Goal: Task Accomplishment & Management: Use online tool/utility

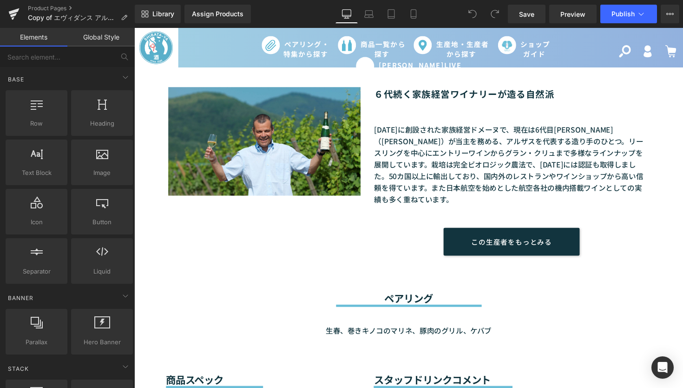
scroll to position [267, 0]
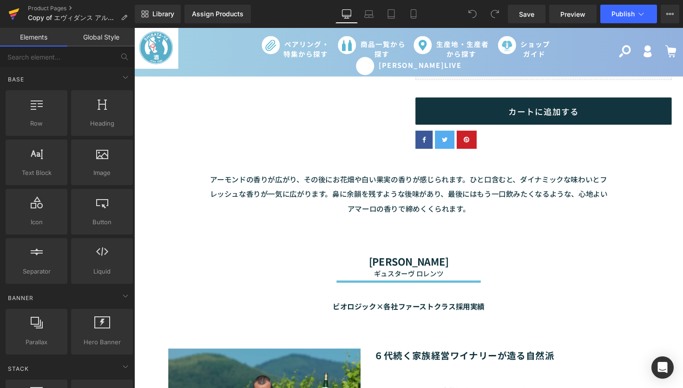
click at [13, 6] on icon at bounding box center [13, 13] width 11 height 23
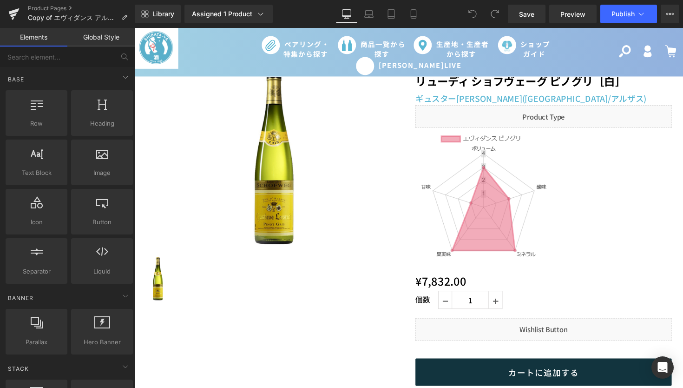
click at [486, 217] on img at bounding box center [491, 203] width 139 height 139
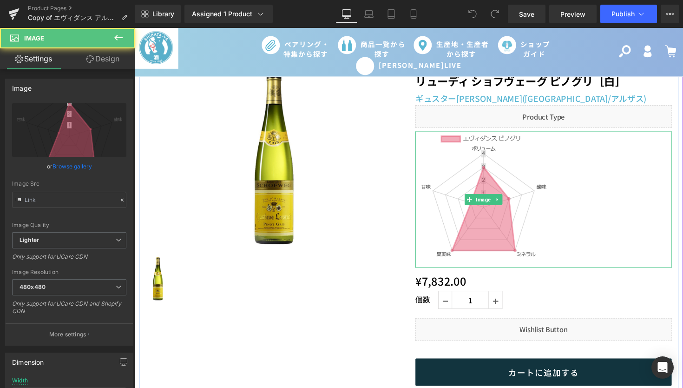
type input "[URL][DOMAIN_NAME]"
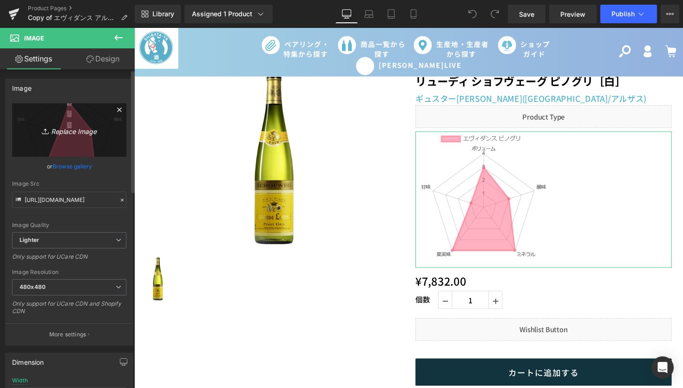
click at [42, 130] on icon at bounding box center [46, 130] width 9 height 9
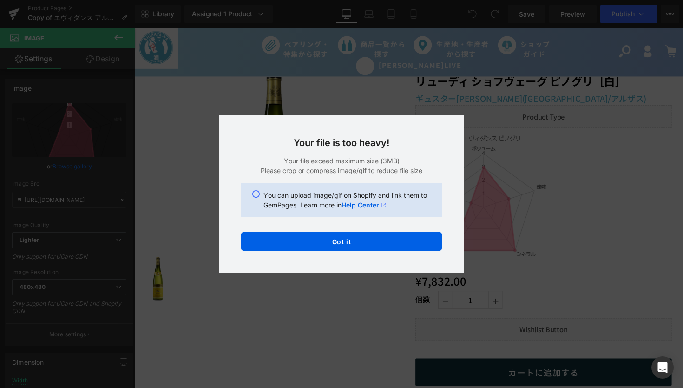
click at [537, 199] on div "Back to Library Insert Your file is too heavy! Your file exceed maximum size (3…" at bounding box center [341, 194] width 683 height 388
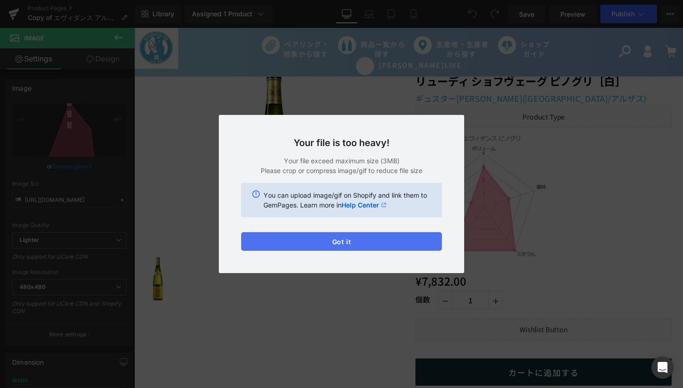
click at [345, 244] on button "Got it" at bounding box center [341, 241] width 201 height 19
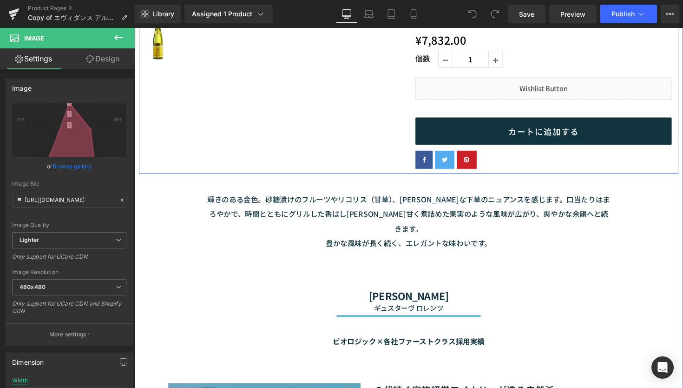
scroll to position [267, 0]
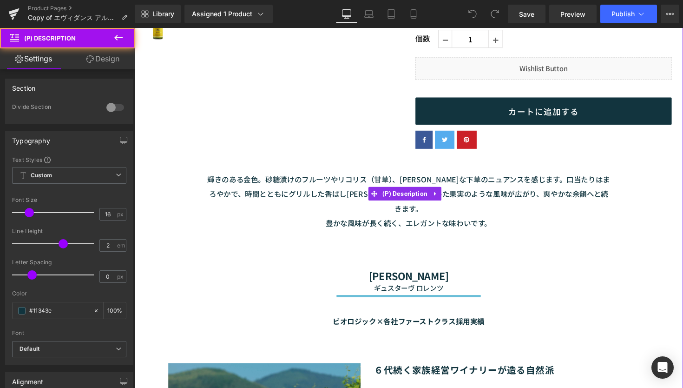
click at [255, 190] on p "輝きのある金色。砂糖漬けのフルーツやリコリス（甘草）、[PERSON_NAME]な下草のニュアンスを感じます。口当たりはまろやかで、時間とともにグリルした香ば…" at bounding box center [416, 204] width 414 height 59
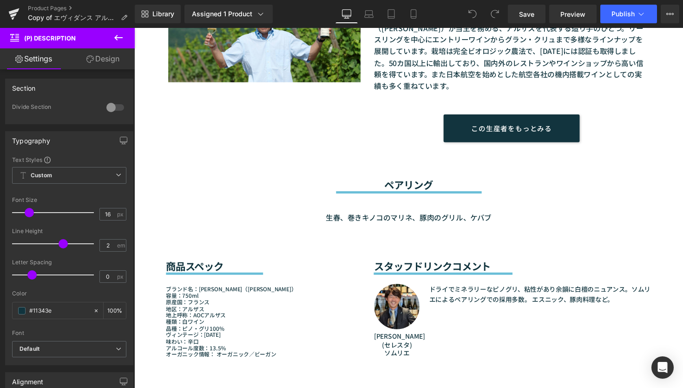
scroll to position [669, 0]
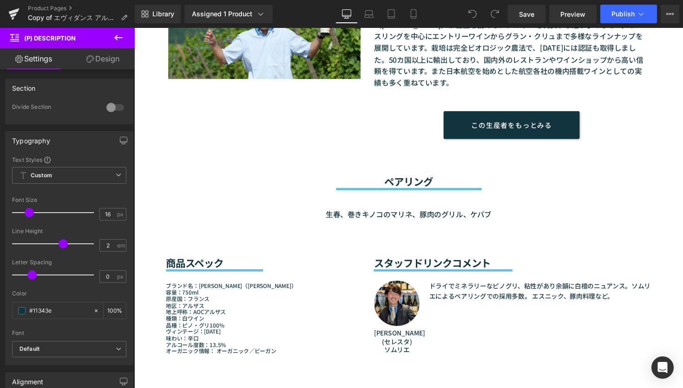
click at [419, 213] on font "生春、巻きキノコのマリネ、豚肉のグリル、ケバブ" at bounding box center [415, 218] width 170 height 11
click at [167, 339] on div "ブランド名：[PERSON_NAME]（ギュスターヴ・ロレンツ） 容量：750ml 原産国：[GEOGRAPHIC_DATA] 地区：アルザス 地上呼称：AO…" at bounding box center [266, 319] width 199 height 85
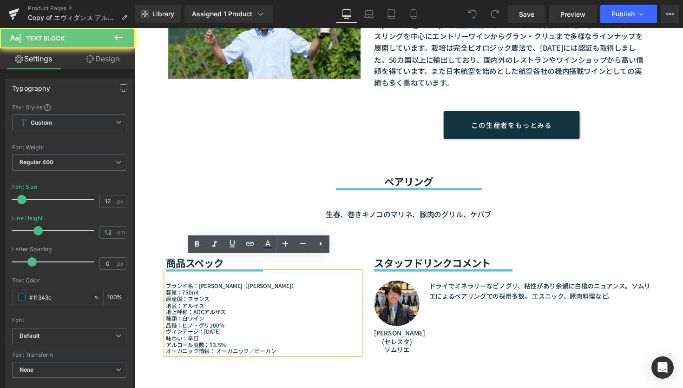
click at [517, 311] on div "Image [PERSON_NAME] (セレスタ) ソムリエ Text Block ドライでミネラリーなピノグリ、粘性があり余韻に白檀のニュアンス。ソムリエ…" at bounding box center [522, 319] width 284 height 84
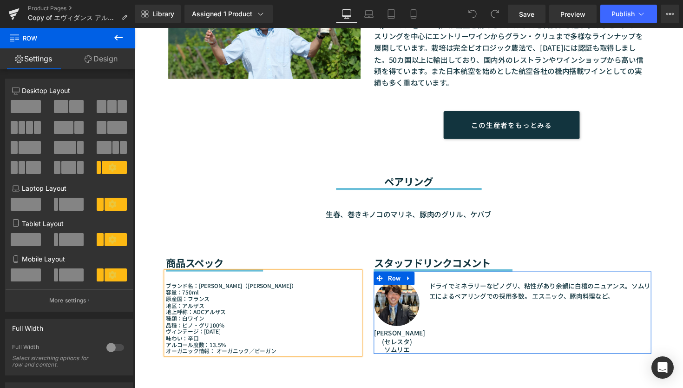
click at [484, 194] on div "生春、巻きキノコのマリネ、豚肉のグリル、ケバブ" at bounding box center [415, 209] width 497 height 31
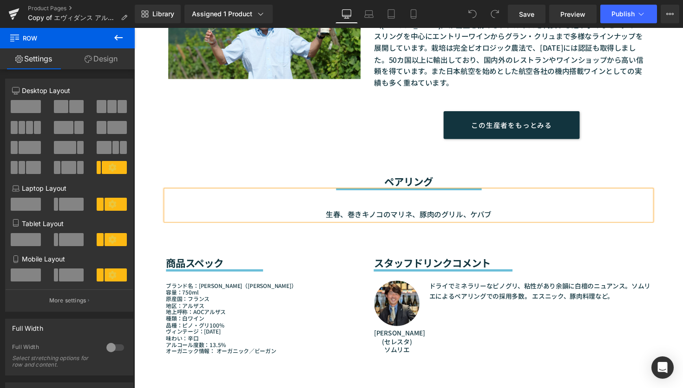
click at [303, 322] on p "種類：白ワイン" at bounding box center [266, 325] width 199 height 7
click at [493, 296] on div "Image [PERSON_NAME] (セレスタ) ソムリエ Text Block ドライでミネラリーなピノグリ、粘性があり余韻に白檀のニュアンス。ソムリエ…" at bounding box center [522, 319] width 284 height 84
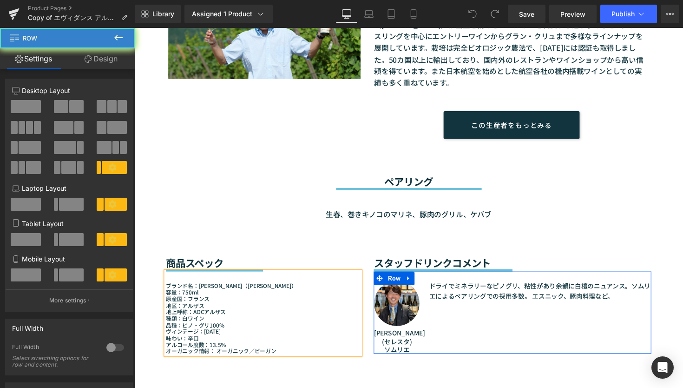
click at [488, 195] on div "生春、巻きキノコのマリネ、豚肉のグリル、ケバブ" at bounding box center [415, 209] width 497 height 31
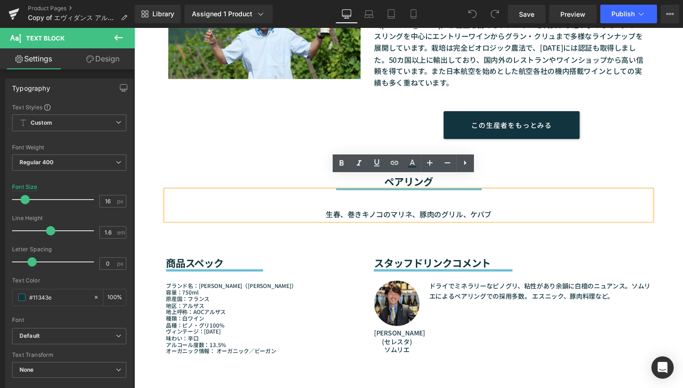
click at [295, 194] on div "生春、巻きキノコのマリネ、豚肉のグリル、ケバブ" at bounding box center [415, 209] width 497 height 31
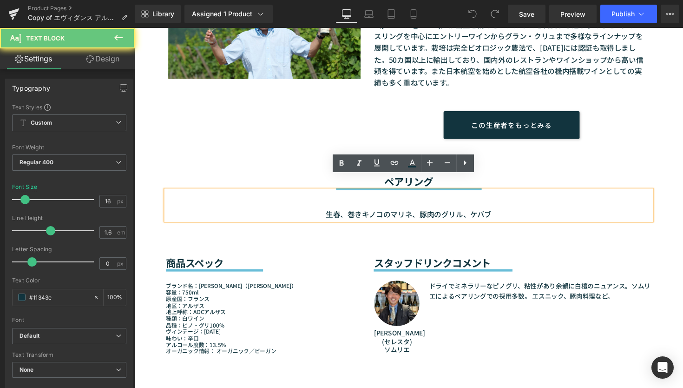
click at [505, 198] on div "生春、巻きキノコのマリネ、豚肉のグリル、ケバブ" at bounding box center [415, 209] width 497 height 31
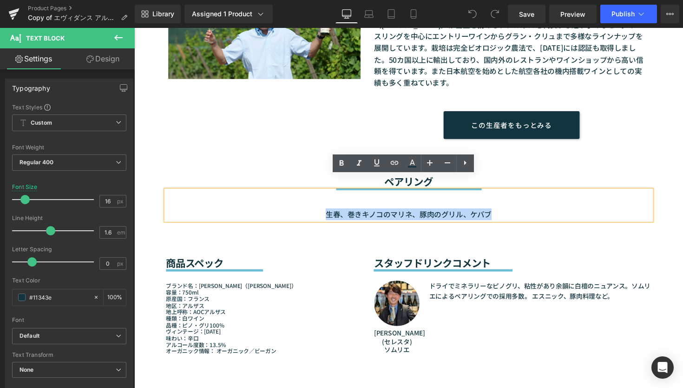
drag, startPoint x: 485, startPoint y: 200, endPoint x: 207, endPoint y: 201, distance: 278.4
click at [207, 213] on p "生春、巻きキノコのマリネ、豚肉のグリル、ケバブ" at bounding box center [415, 219] width 497 height 12
paste div
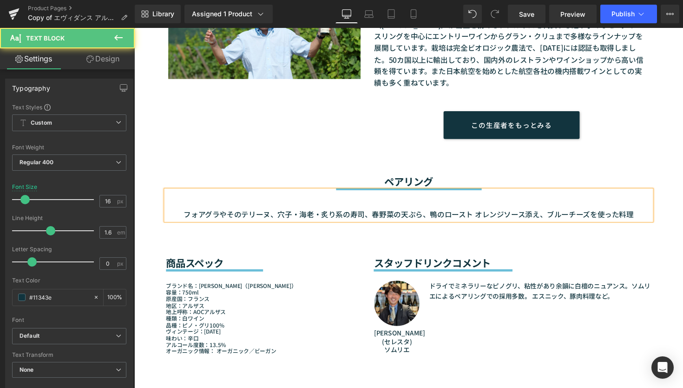
click at [435, 213] on font "フォアグラやそのテリーヌ、穴子・海老・炙り系の寿司、春野菜の天ぷら、鴨のロースト オレンジソース添え、ブルーチーズを使った料理" at bounding box center [415, 218] width 461 height 11
click at [436, 213] on font "フォアグラやそのテリーヌ、穴子・海老・炙り系の寿司、春野菜の天ぷら、鴨のロースト オレンジソース添え、ブルーチーズを使った料理" at bounding box center [415, 218] width 461 height 11
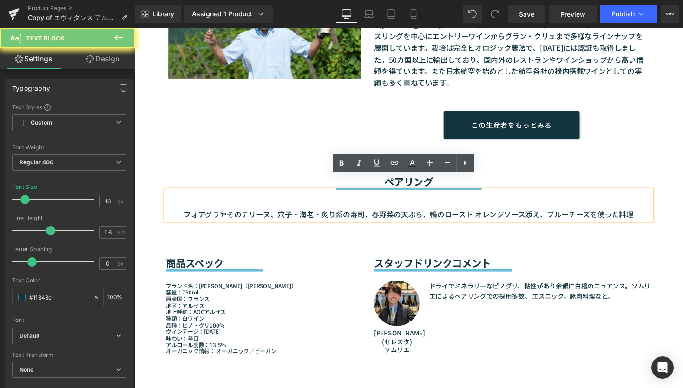
click at [435, 213] on font "フォアグラやそのテリーヌ、穴子・海老・炙り系の寿司、春野菜の天ぷら、鴨のロースト オレンジソース添え、ブルーチーズを使った料理" at bounding box center [415, 218] width 461 height 11
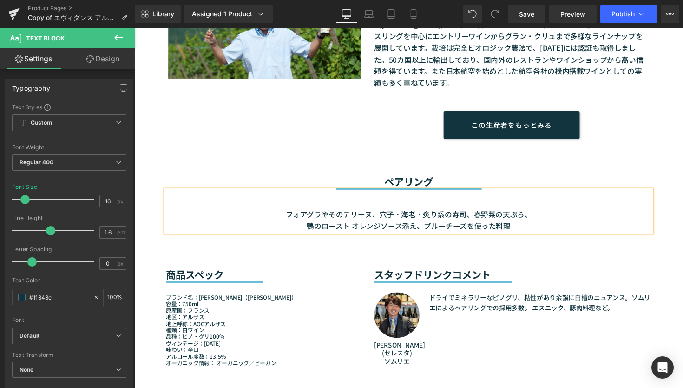
click at [595, 194] on div "フォアグラやそのテリーヌ、穴子・海老・炙り系の寿司、春野菜の天ぷら、 鴨のロースト オレンジソース添え、ブルーチーズを使った料理" at bounding box center [415, 215] width 497 height 42
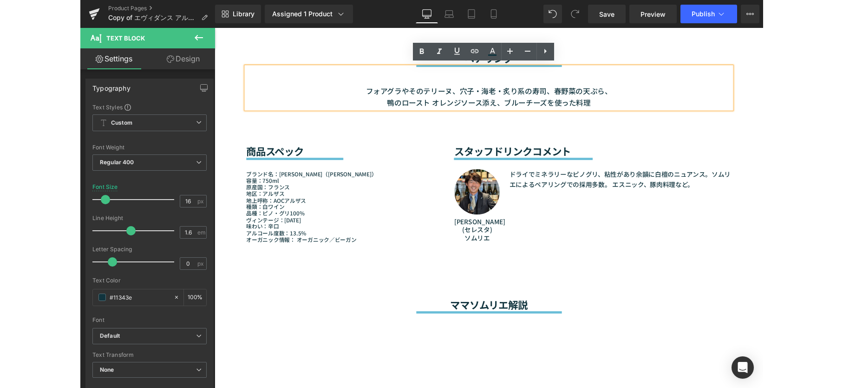
scroll to position [803, 0]
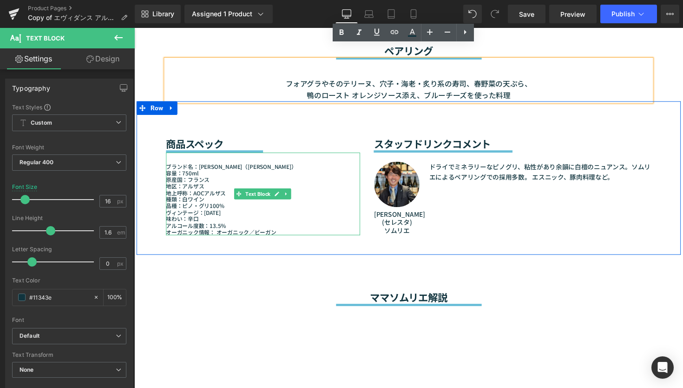
click at [273, 233] on font "オーガニック情報： オーガニック／ビーガン" at bounding box center [223, 237] width 113 height 8
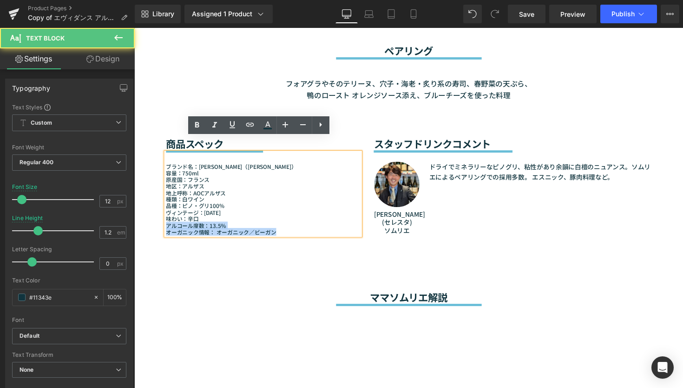
drag, startPoint x: 284, startPoint y: 223, endPoint x: 81, endPoint y: 215, distance: 203.2
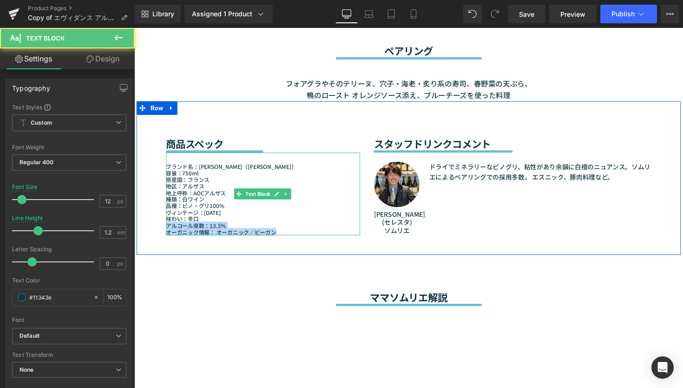
click at [263, 233] on font "オーガニック情報： オーガニック／ビーガン" at bounding box center [223, 237] width 113 height 8
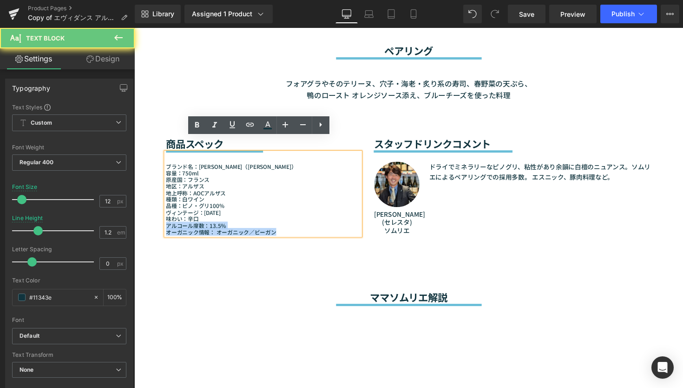
drag, startPoint x: 284, startPoint y: 223, endPoint x: 127, endPoint y: 218, distance: 157.6
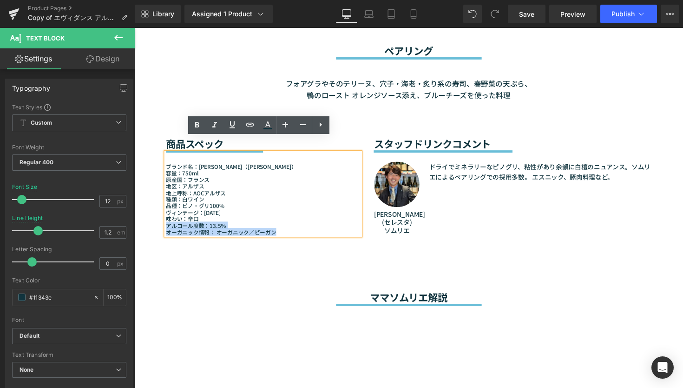
drag, startPoint x: 228, startPoint y: 210, endPoint x: 225, endPoint y: 218, distance: 9.3
click at [228, 220] on p "味わい：辛口" at bounding box center [266, 223] width 199 height 7
drag, startPoint x: 283, startPoint y: 219, endPoint x: 162, endPoint y: 224, distance: 121.4
click at [167, 224] on div "ブランド名：[PERSON_NAME]（ギュスターヴ・ロレンツ） 容量：750ml 原産国：[GEOGRAPHIC_DATA] 地区：アルザス 地上呼称：AO…" at bounding box center [266, 198] width 199 height 85
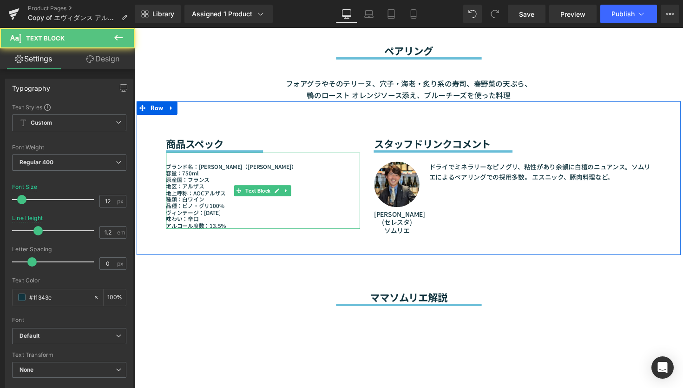
click at [226, 214] on p "ヴィンテージ：[DATE]" at bounding box center [266, 217] width 199 height 7
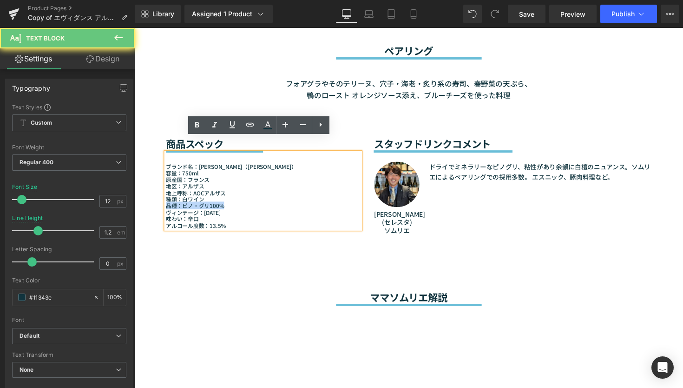
drag, startPoint x: 227, startPoint y: 202, endPoint x: 151, endPoint y: 206, distance: 76.8
click at [151, 206] on div "商品スペック Heading Separator ブランド名：[PERSON_NAME]（ギュスターヴ・ロレンツ） 容量：750ml 原産国：[GEOGRAP…" at bounding box center [416, 181] width 558 height 157
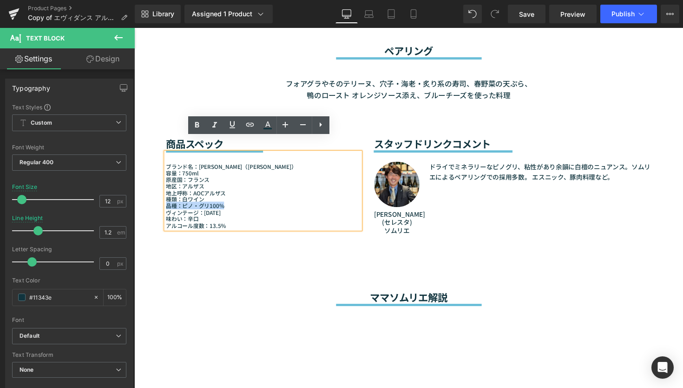
click at [220, 220] on p "味わい：辛口" at bounding box center [266, 223] width 199 height 7
drag, startPoint x: 220, startPoint y: 199, endPoint x: 160, endPoint y: 204, distance: 60.2
click at [160, 204] on div "商品スペック Heading Separator ブランド名：[PERSON_NAME]（ギュスターヴ・ロレンツ） 容量：750ml 原産国：[GEOGRAP…" at bounding box center [266, 168] width 213 height 131
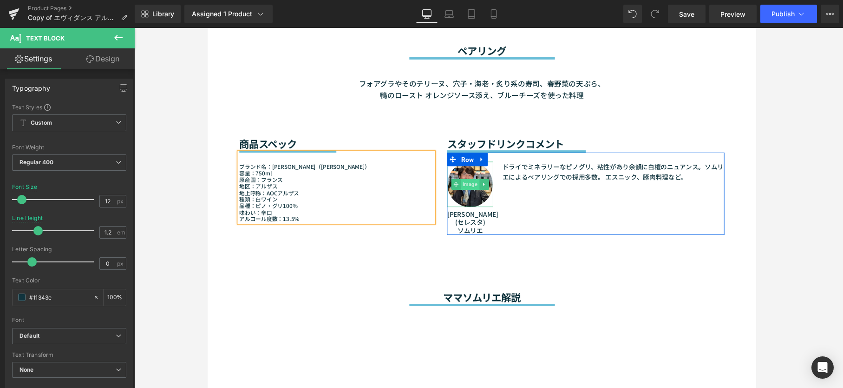
click at [475, 183] on span "Image" at bounding box center [476, 188] width 19 height 11
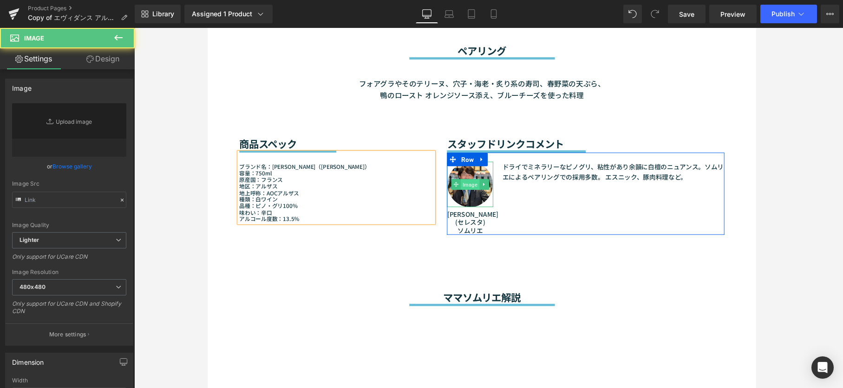
type input "[URL][DOMAIN_NAME][PERSON_NAME]"
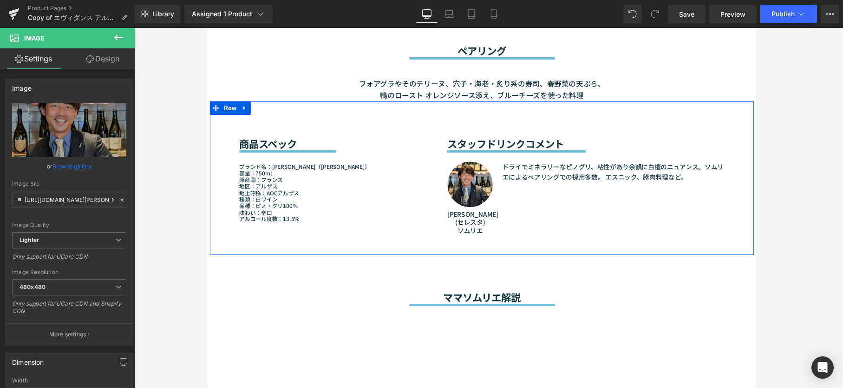
click at [591, 149] on div at bounding box center [595, 152] width 284 height 7
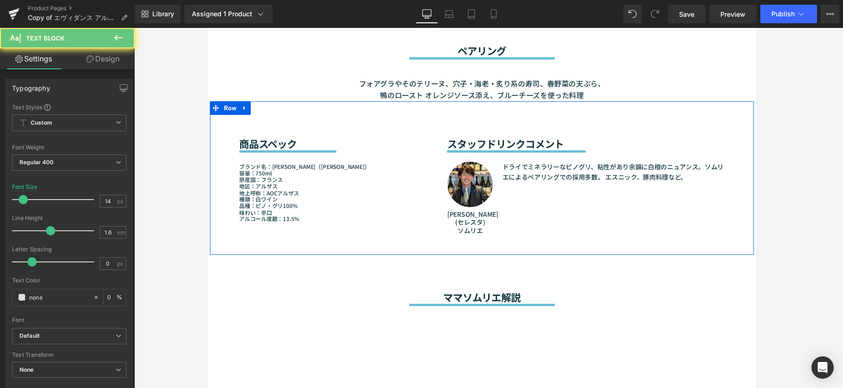
drag, startPoint x: 594, startPoint y: 160, endPoint x: 673, endPoint y: 161, distance: 79.0
click at [595, 165] on div "ドライでミネラリーなピノグリ、粘性があり余韻に白檀のニュアンス。ソムリエによるペアリングでの採用多数。 エスニック、豚肉料理など。 Text Block" at bounding box center [619, 175] width 237 height 21
click at [673, 165] on font "ドライでミネラリーなピノグリ、粘性があり余韻に白檀のニュアンス。ソムリエによるペアリングでの採用多数。 エスニック、豚肉料理など。" at bounding box center [623, 175] width 227 height 20
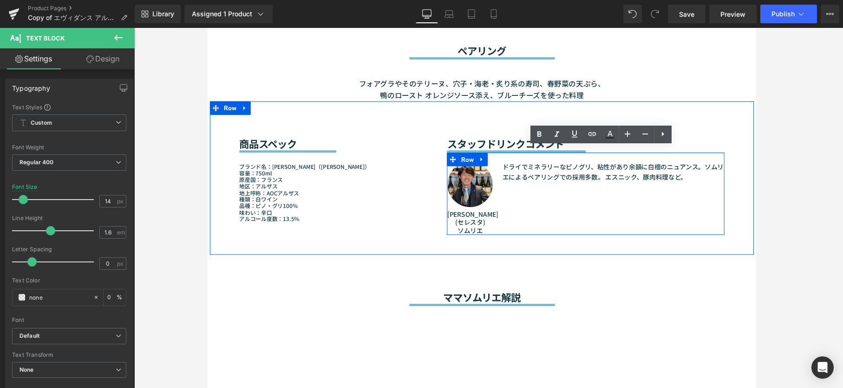
click at [659, 180] on div "Image [PERSON_NAME] (セレスタ) ソムリエ Text Block ドライでミネラリーなピノグリ、粘性があり余韻に白檀のニュアンス。ソムリエ…" at bounding box center [595, 198] width 284 height 84
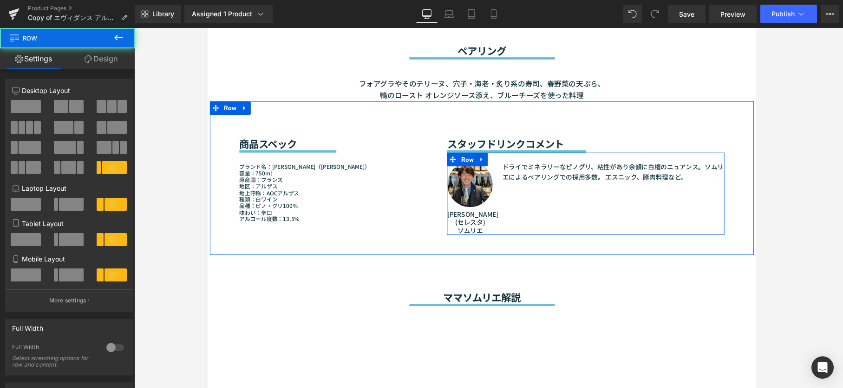
click at [208, 28] on div at bounding box center [208, 28] width 0 height 0
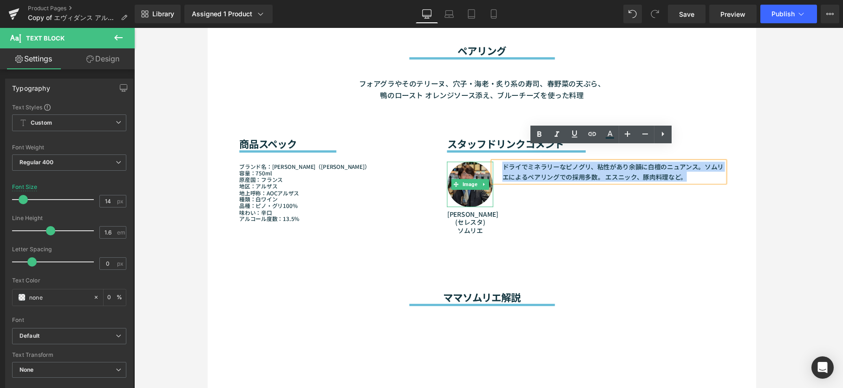
drag, startPoint x: 634, startPoint y: 168, endPoint x: 487, endPoint y: 155, distance: 148.4
click at [487, 156] on div "Image [PERSON_NAME] (セレスタ) ソムリエ Text Block ドライでミネラリーなピノグリ、粘性があり余韻に白檀のニュアンス。ソムリエ…" at bounding box center [595, 198] width 284 height 84
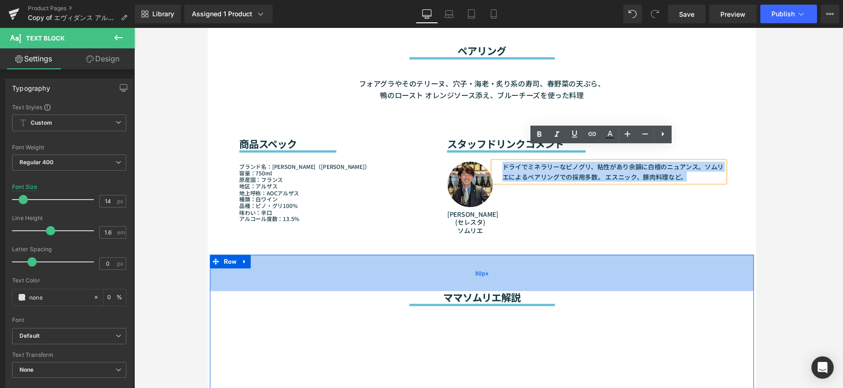
click at [683, 260] on div "80px" at bounding box center [489, 278] width 558 height 37
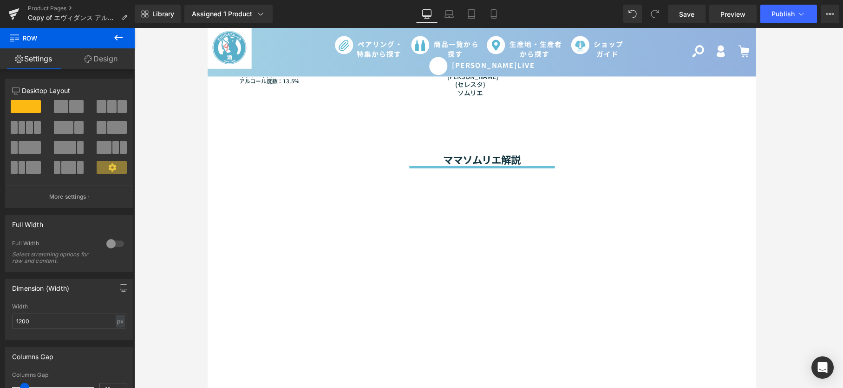
scroll to position [869, 0]
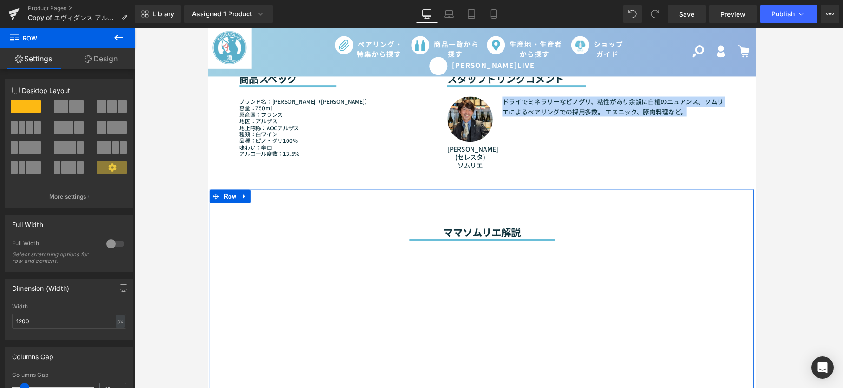
click at [247, 193] on link at bounding box center [246, 200] width 12 height 14
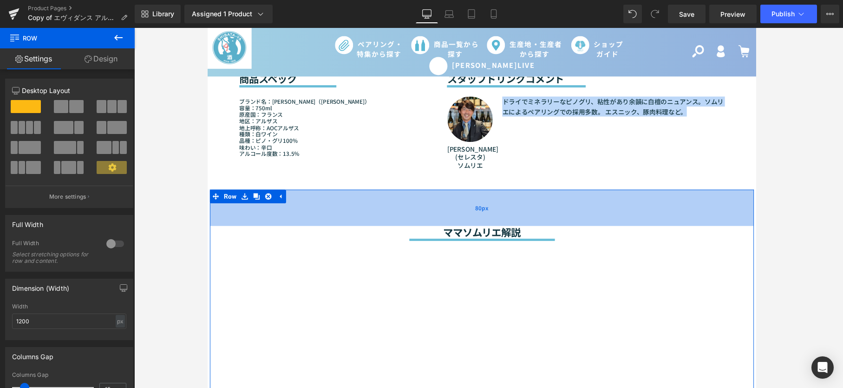
click at [617, 208] on div "80px" at bounding box center [489, 211] width 558 height 37
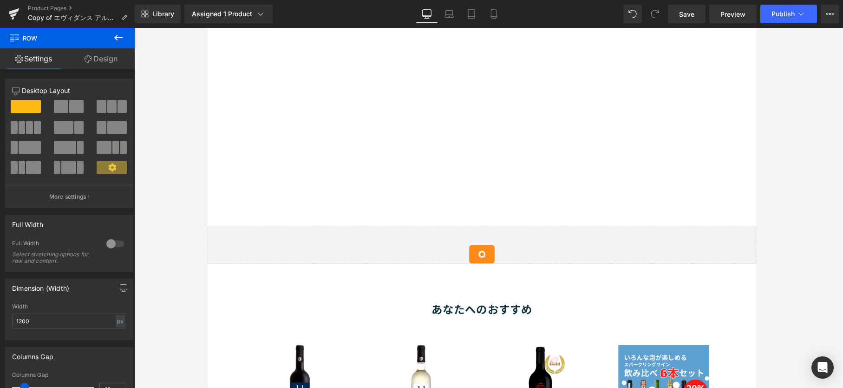
scroll to position [1137, 0]
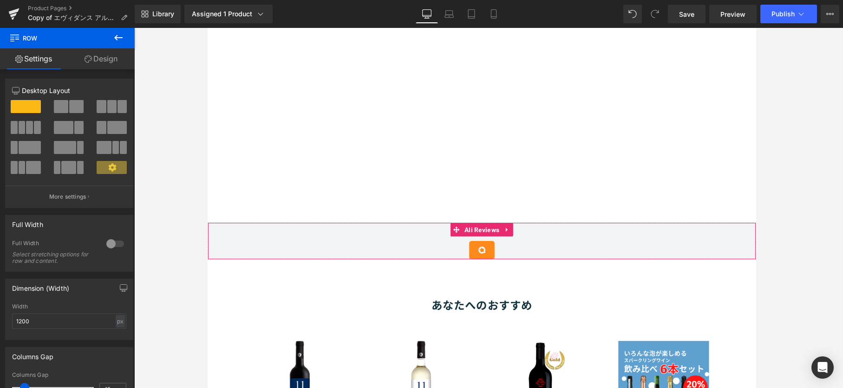
click at [672, 246] on div "Ali Reviews - Review Box 1" at bounding box center [488, 255] width 543 height 19
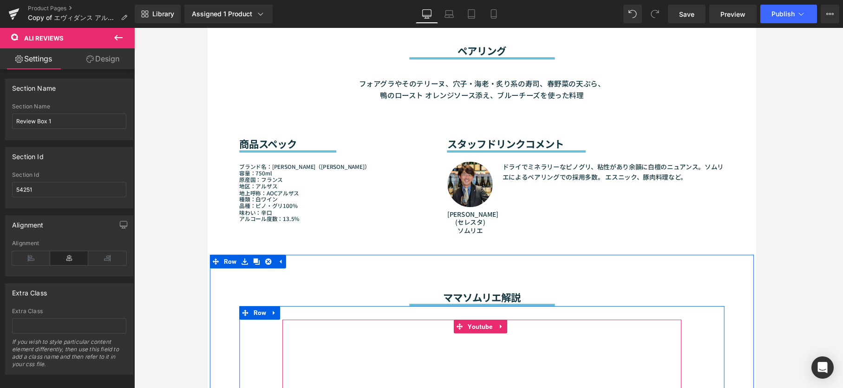
scroll to position [869, 0]
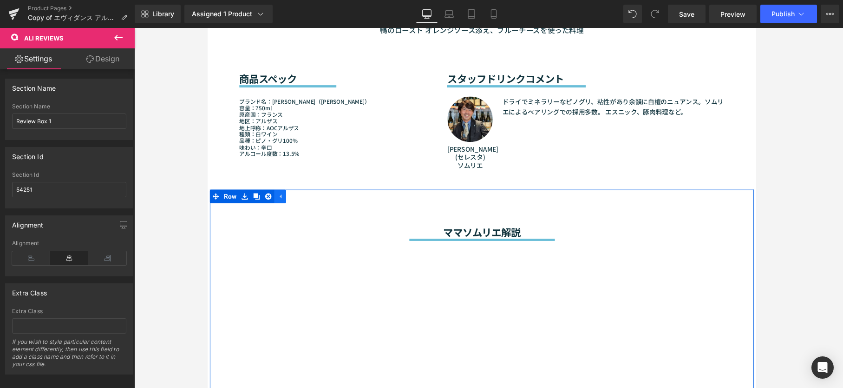
click at [282, 198] on icon at bounding box center [283, 200] width 2 height 4
click at [246, 197] on icon at bounding box center [246, 200] width 7 height 7
click at [267, 197] on icon at bounding box center [270, 200] width 7 height 7
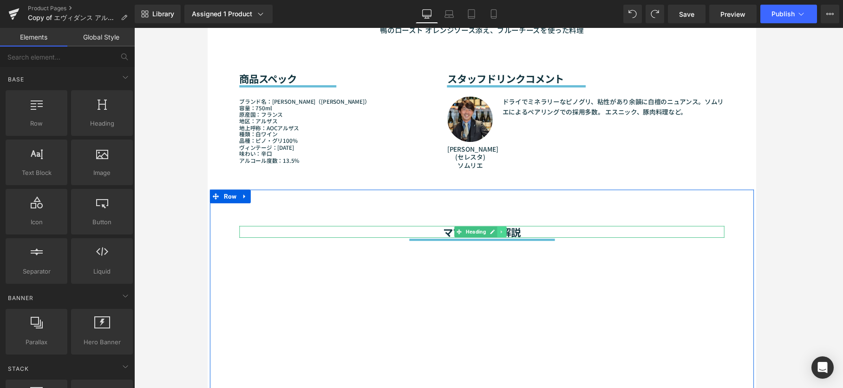
click at [507, 234] on icon at bounding box center [509, 237] width 5 height 6
click at [512, 231] on link at bounding box center [514, 236] width 10 height 11
click at [560, 227] on div at bounding box center [488, 230] width 497 height 7
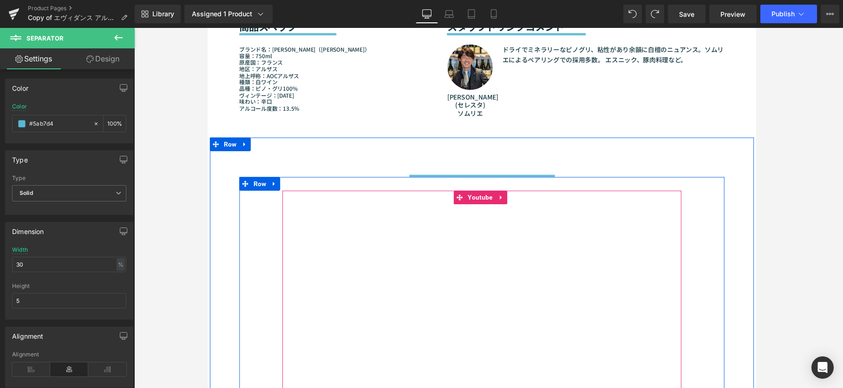
scroll to position [1003, 0]
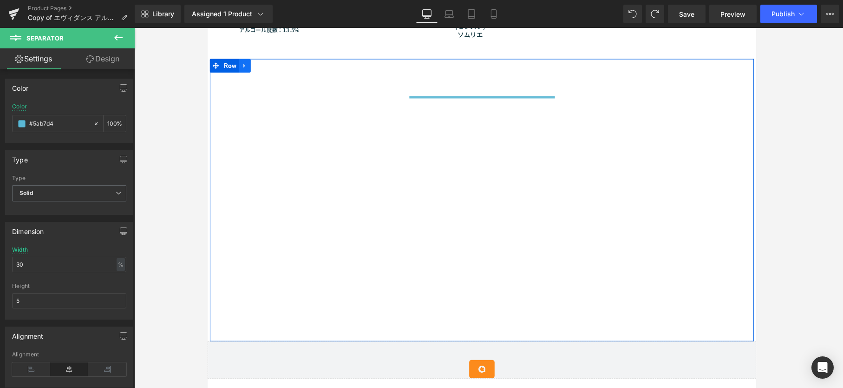
click at [244, 64] on icon at bounding box center [245, 66] width 2 height 4
click at [268, 63] on icon at bounding box center [270, 66] width 7 height 7
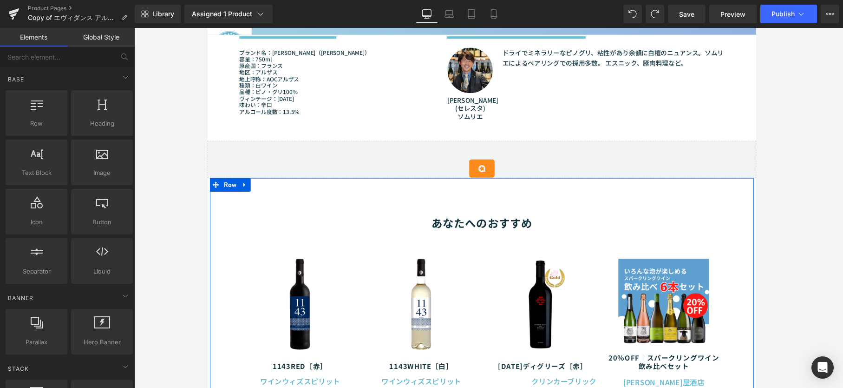
scroll to position [869, 0]
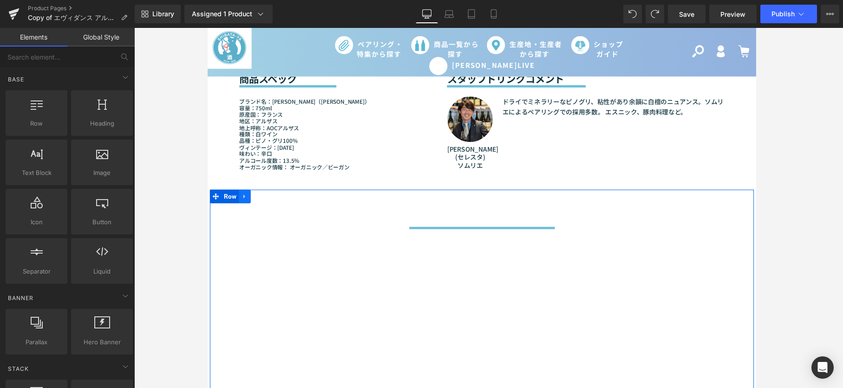
click at [245, 193] on link at bounding box center [246, 200] width 12 height 14
click at [270, 197] on icon at bounding box center [270, 200] width 7 height 7
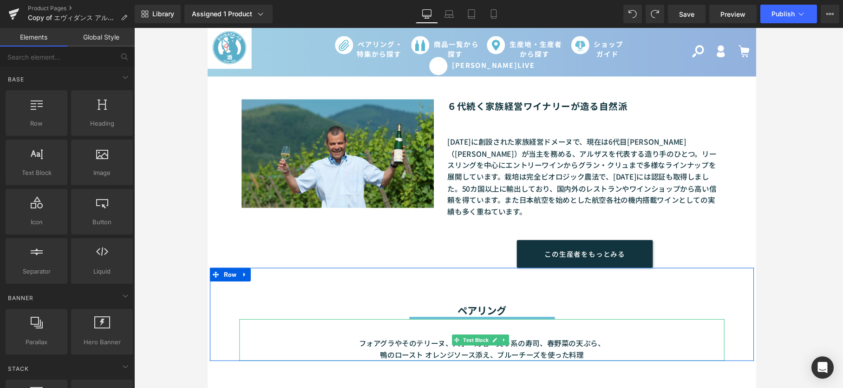
scroll to position [535, 0]
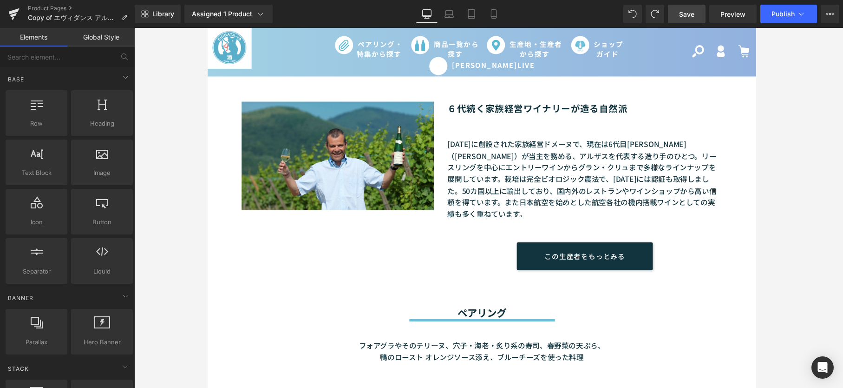
click at [683, 16] on span "Save" at bounding box center [686, 14] width 15 height 10
click at [683, 16] on icon at bounding box center [801, 13] width 9 height 9
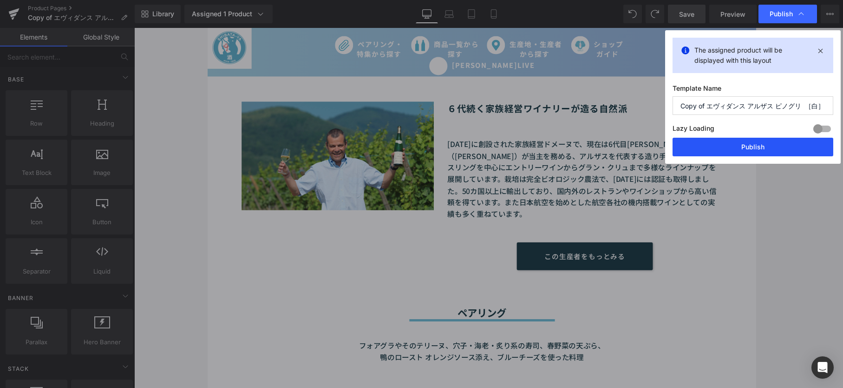
click at [683, 144] on button "Publish" at bounding box center [753, 147] width 161 height 19
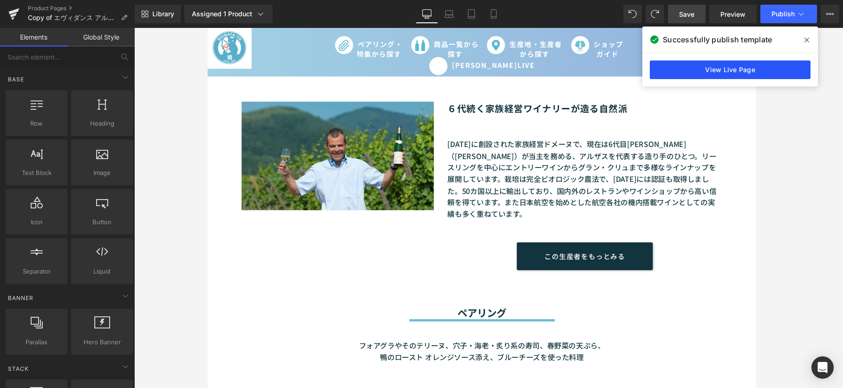
click at [683, 70] on link "View Live Page" at bounding box center [730, 69] width 161 height 19
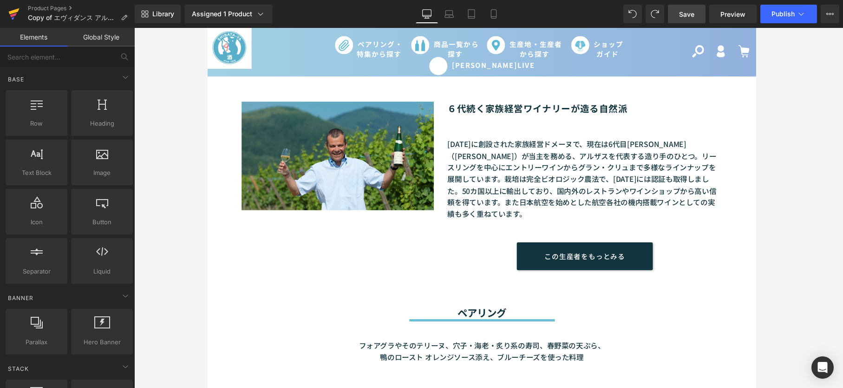
click at [14, 9] on icon at bounding box center [13, 13] width 11 height 23
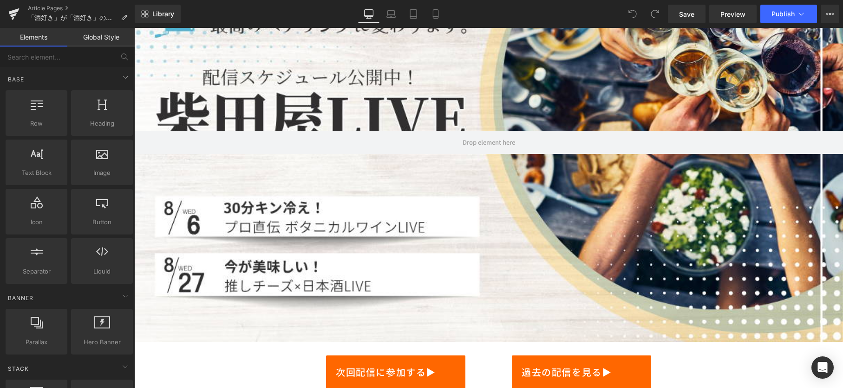
scroll to position [134, 0]
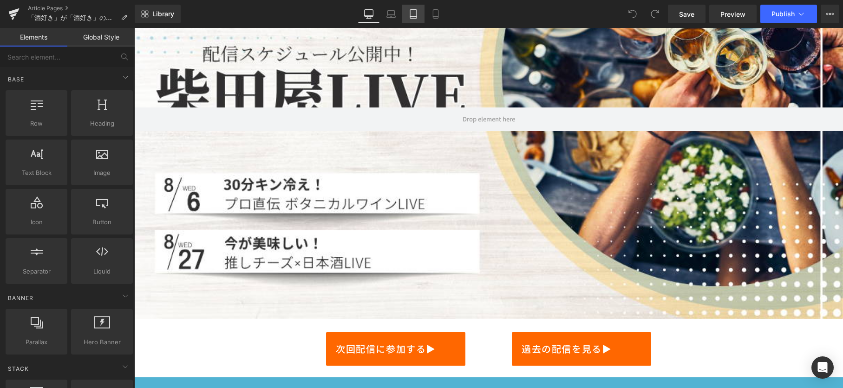
click at [416, 15] on icon at bounding box center [413, 13] width 9 height 9
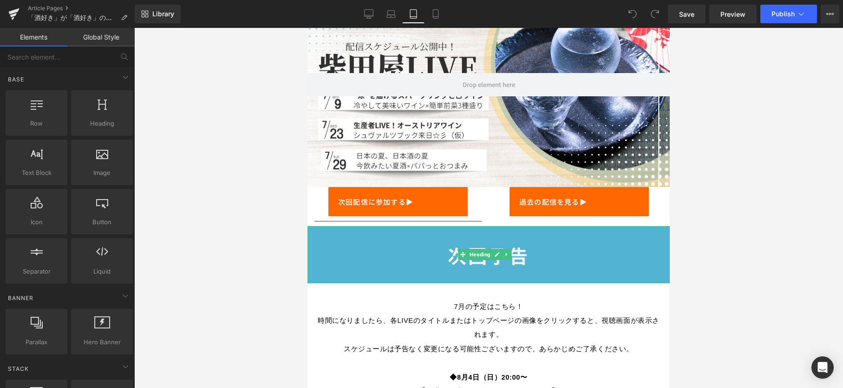
scroll to position [0, 0]
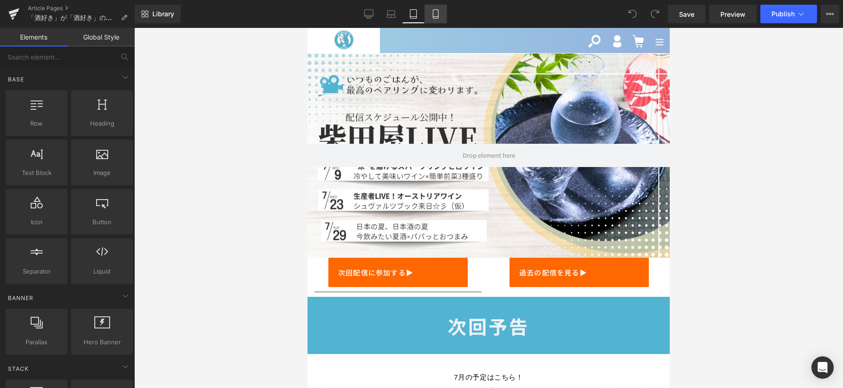
click at [436, 16] on icon at bounding box center [435, 13] width 9 height 9
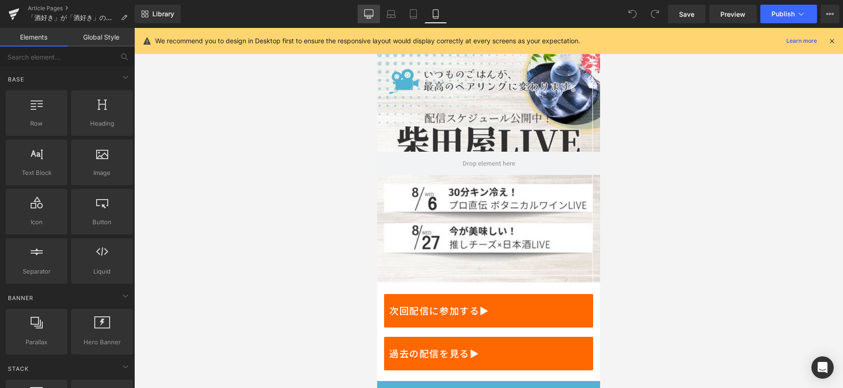
click at [370, 15] on icon at bounding box center [368, 13] width 9 height 9
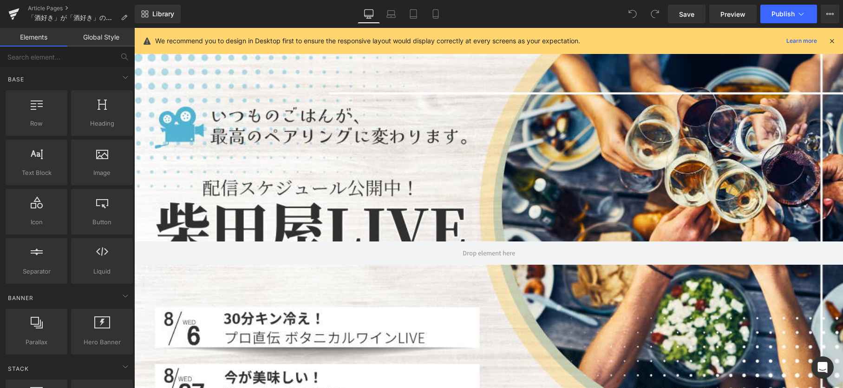
scroll to position [26, 0]
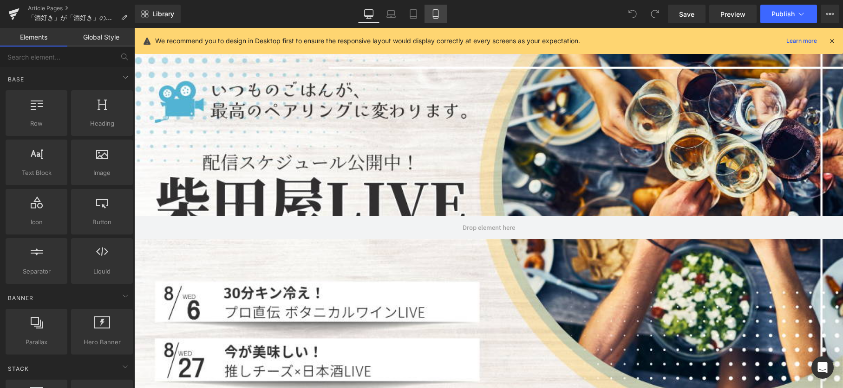
click at [444, 16] on link "Mobile" at bounding box center [436, 14] width 22 height 19
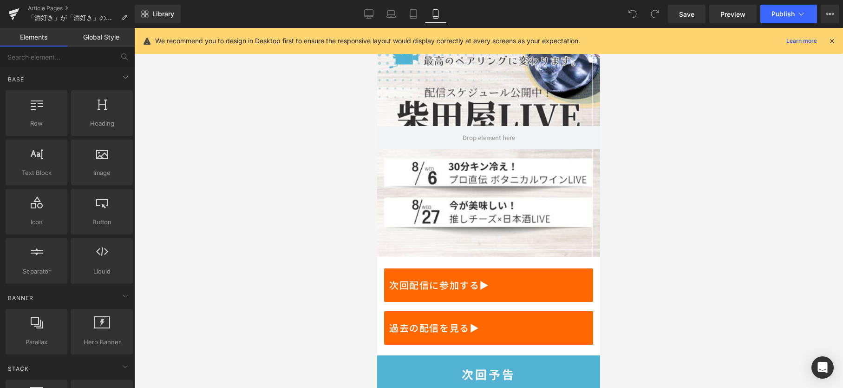
scroll to position [16, 0]
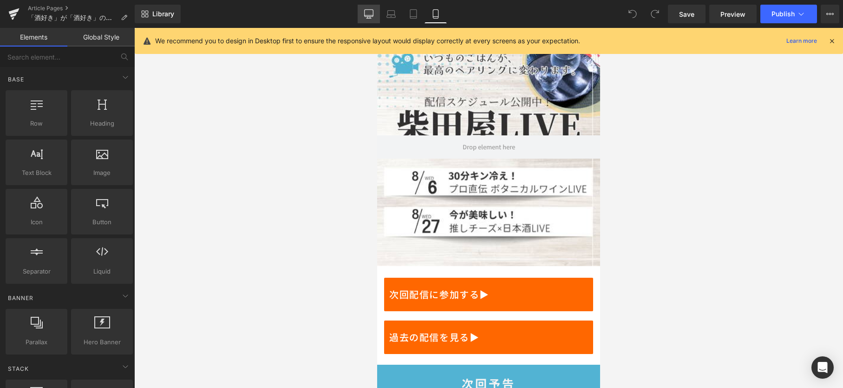
click at [369, 11] on icon at bounding box center [368, 13] width 9 height 9
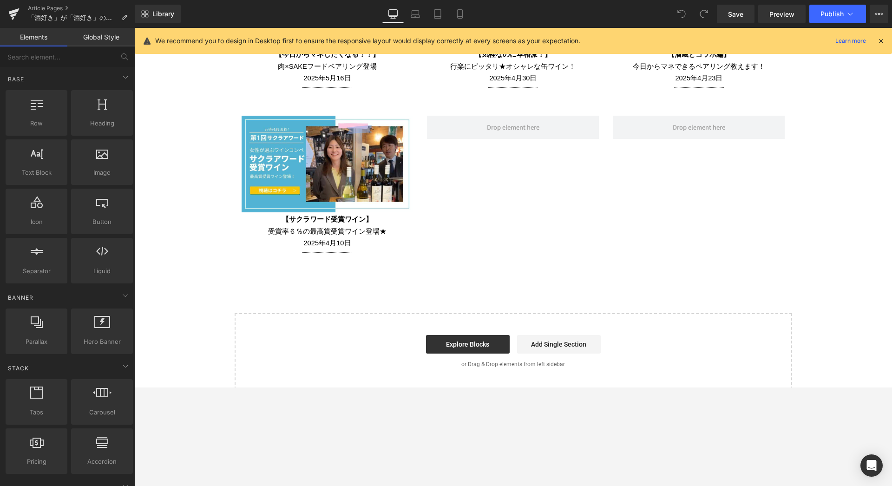
scroll to position [1927, 0]
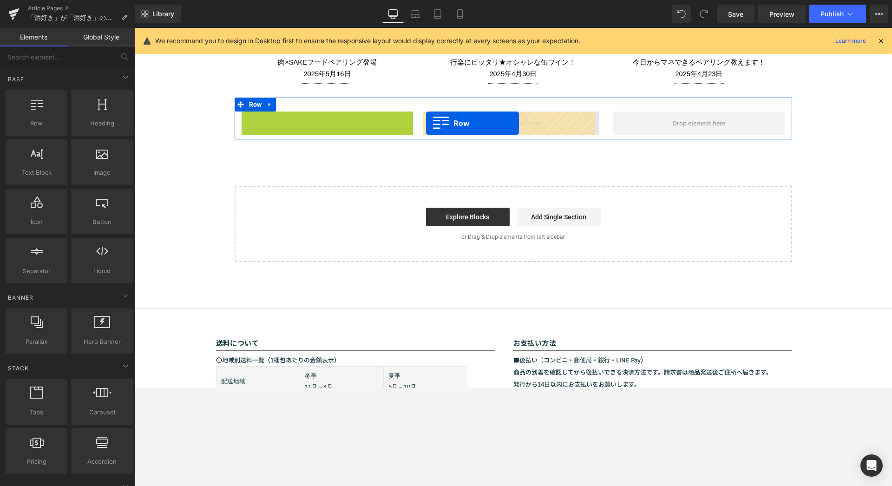
drag, startPoint x: 244, startPoint y: 119, endPoint x: 426, endPoint y: 123, distance: 182.7
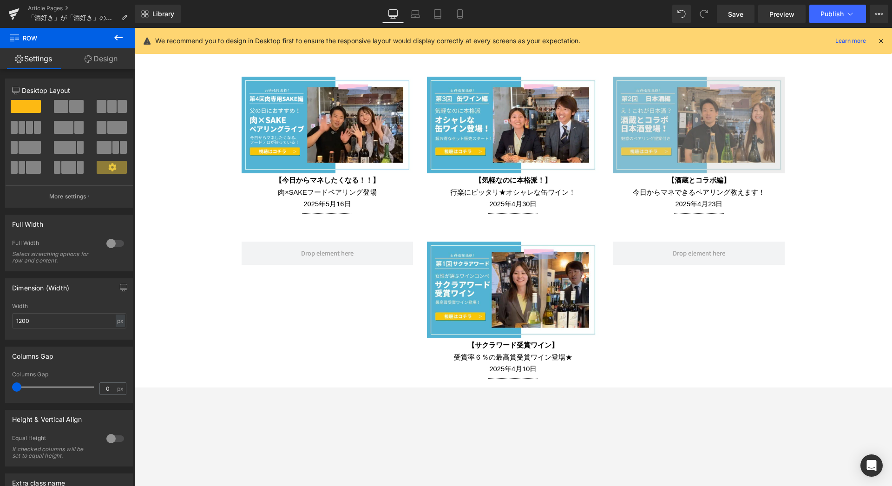
scroll to position [1793, 0]
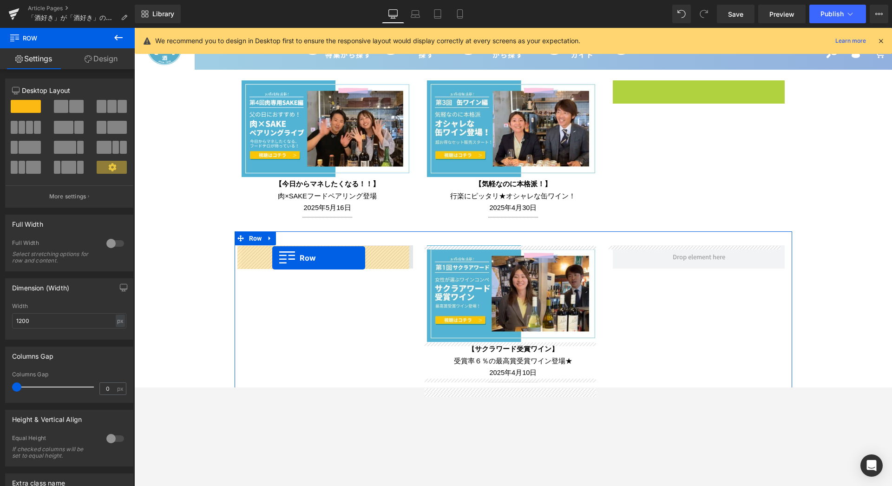
drag, startPoint x: 618, startPoint y: 88, endPoint x: 272, endPoint y: 258, distance: 384.9
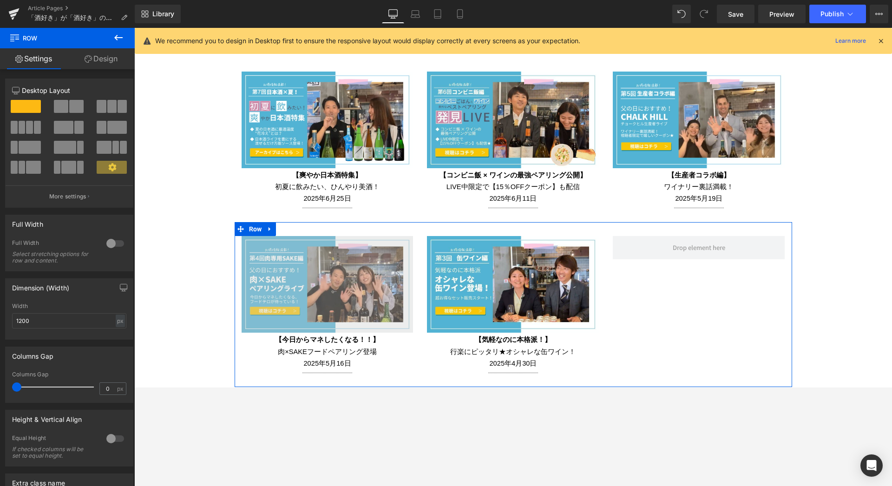
scroll to position [1659, 0]
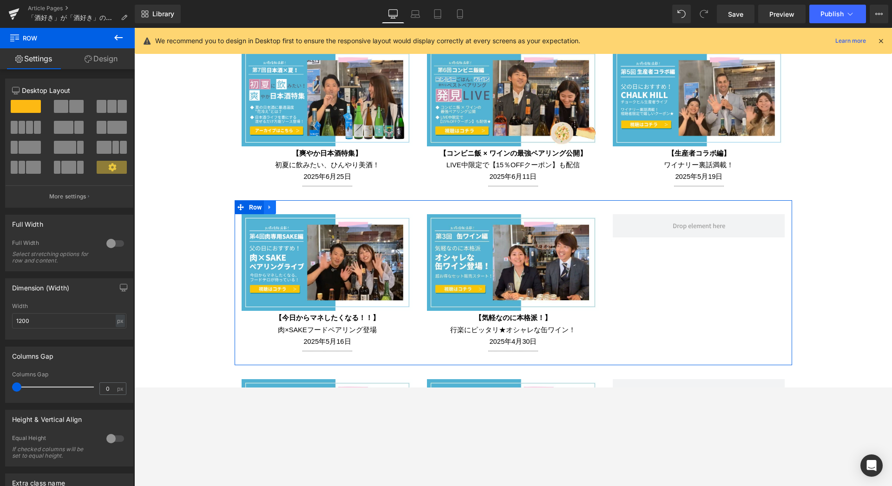
click at [271, 208] on link at bounding box center [270, 207] width 12 height 14
click at [279, 208] on icon at bounding box center [282, 207] width 7 height 7
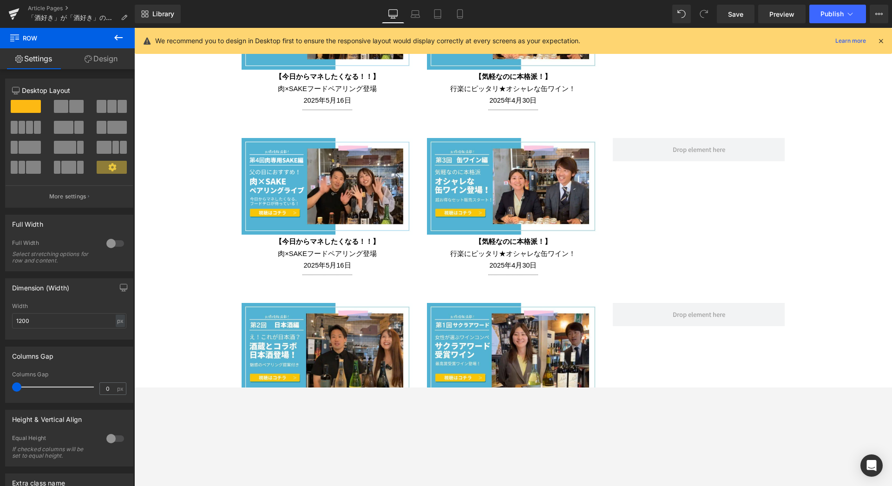
scroll to position [1927, 0]
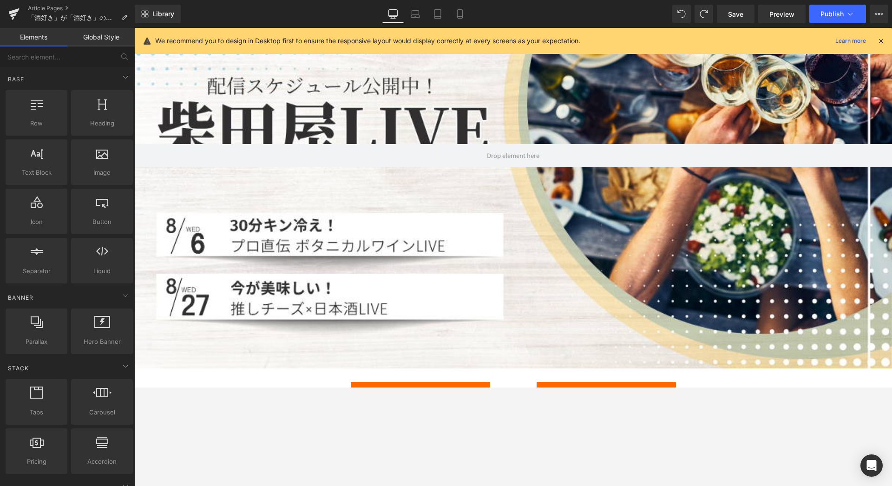
scroll to position [86, 0]
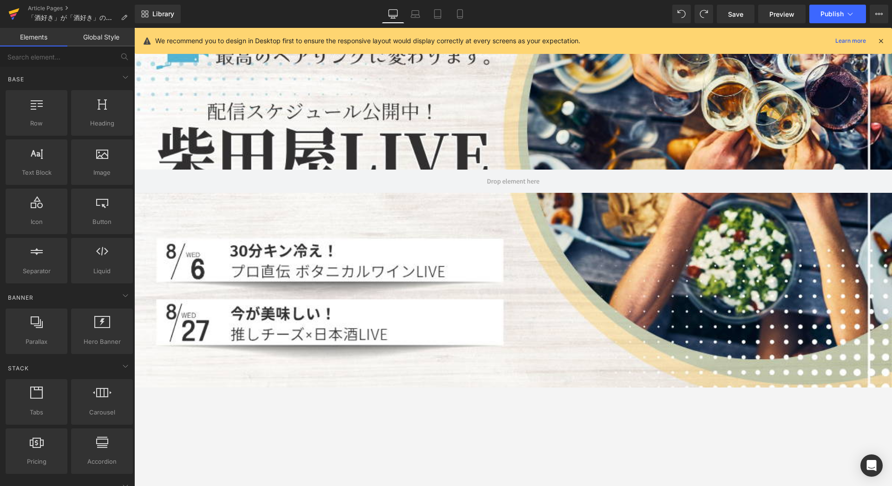
click at [16, 14] on icon at bounding box center [13, 15] width 7 height 4
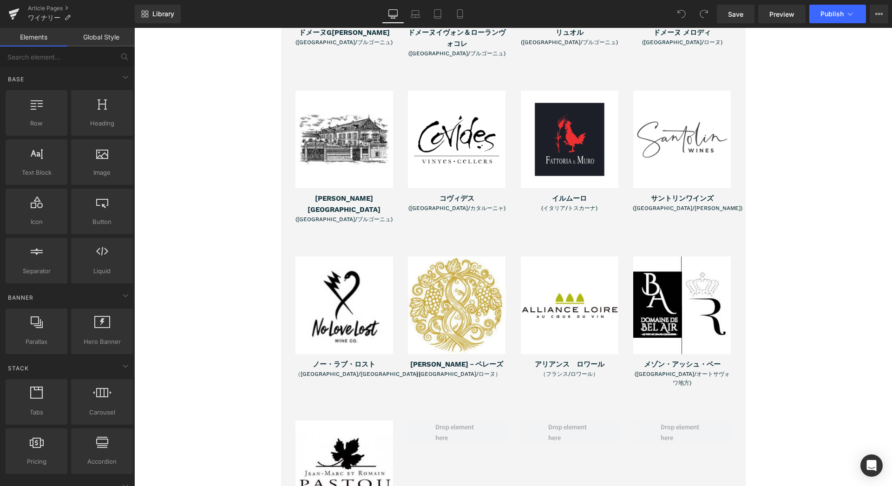
scroll to position [1673, 0]
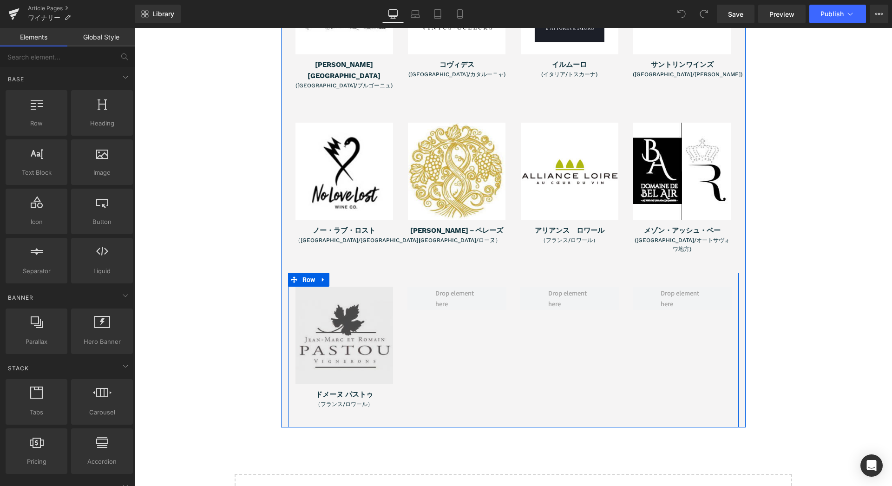
click at [369, 296] on img at bounding box center [345, 336] width 98 height 98
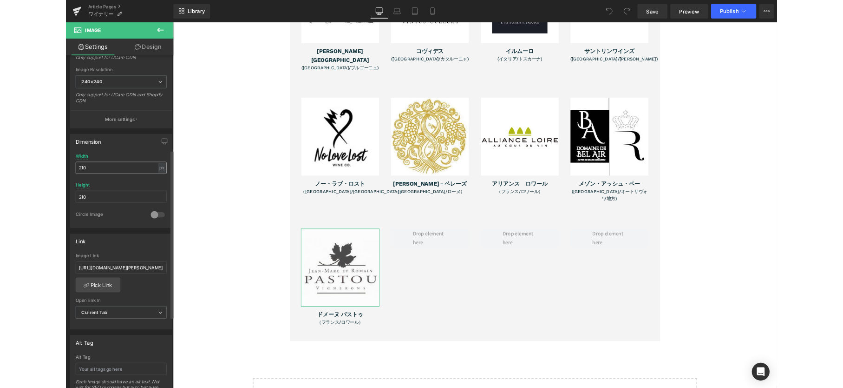
scroll to position [237, 0]
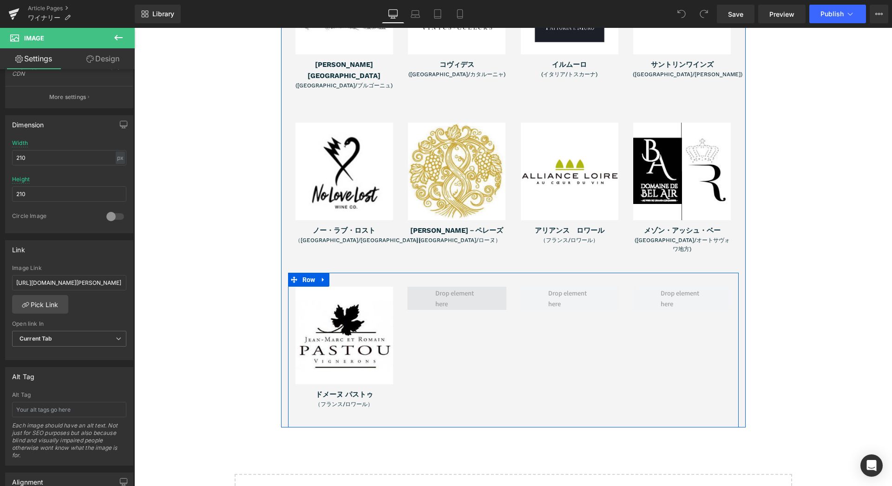
click at [447, 285] on span at bounding box center [456, 298] width 49 height 26
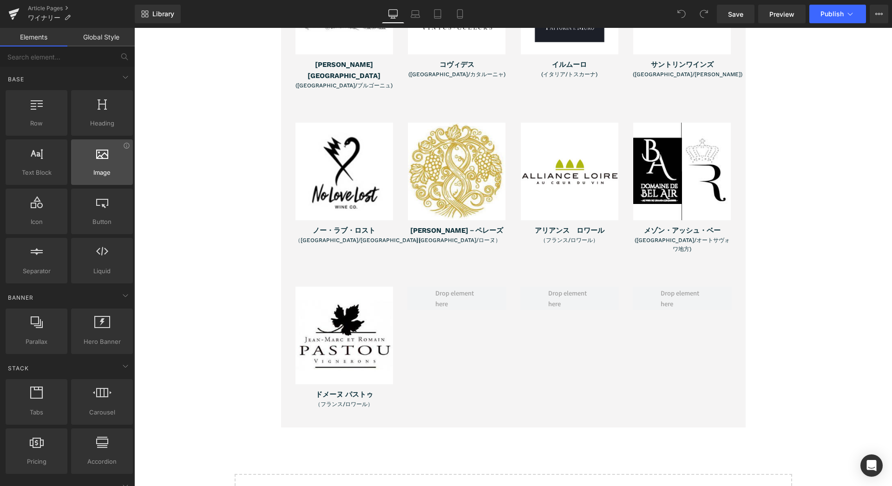
click at [109, 166] on div at bounding box center [102, 157] width 56 height 21
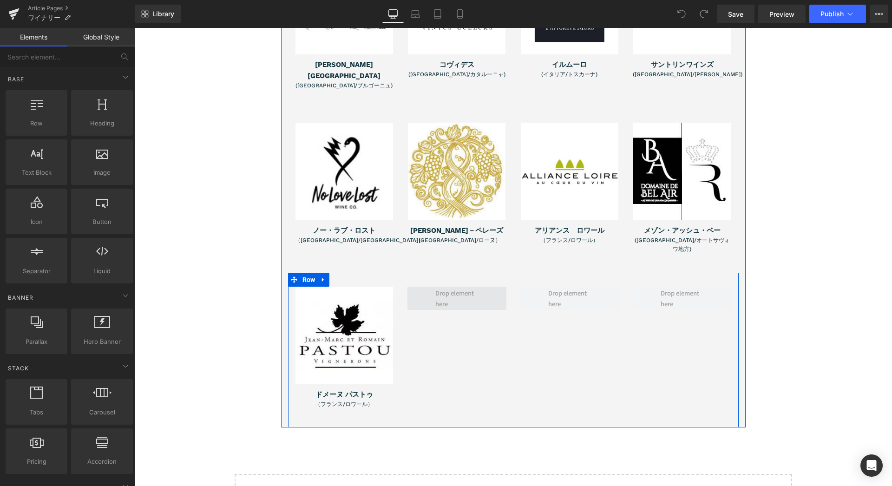
click at [442, 285] on span at bounding box center [456, 298] width 49 height 26
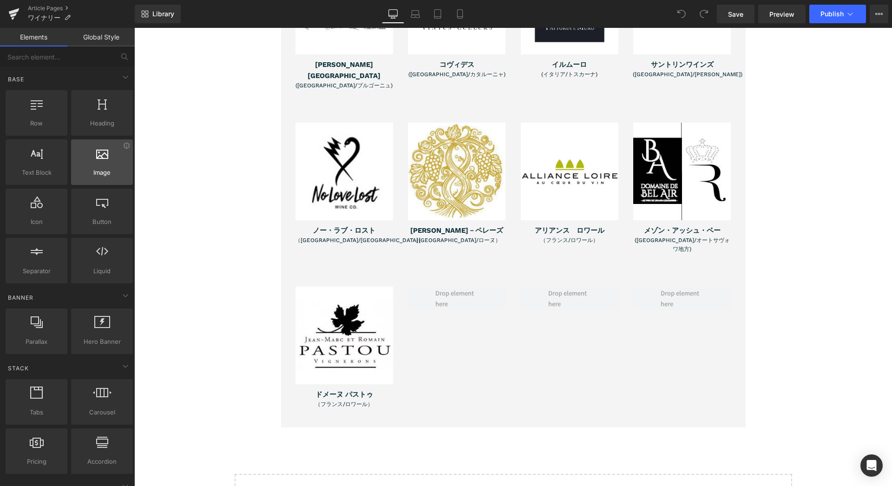
click at [104, 171] on span "Image" at bounding box center [102, 173] width 56 height 10
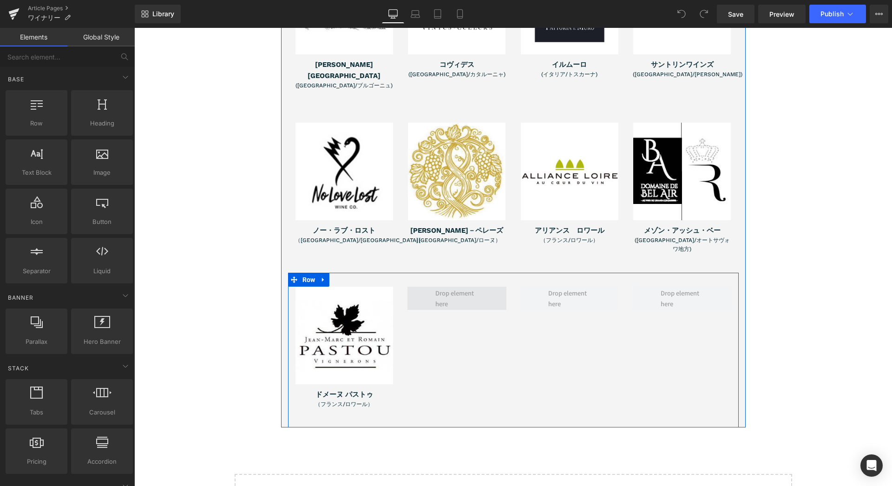
click at [467, 285] on span at bounding box center [456, 298] width 49 height 26
